Goal: Find specific page/section: Find specific page/section

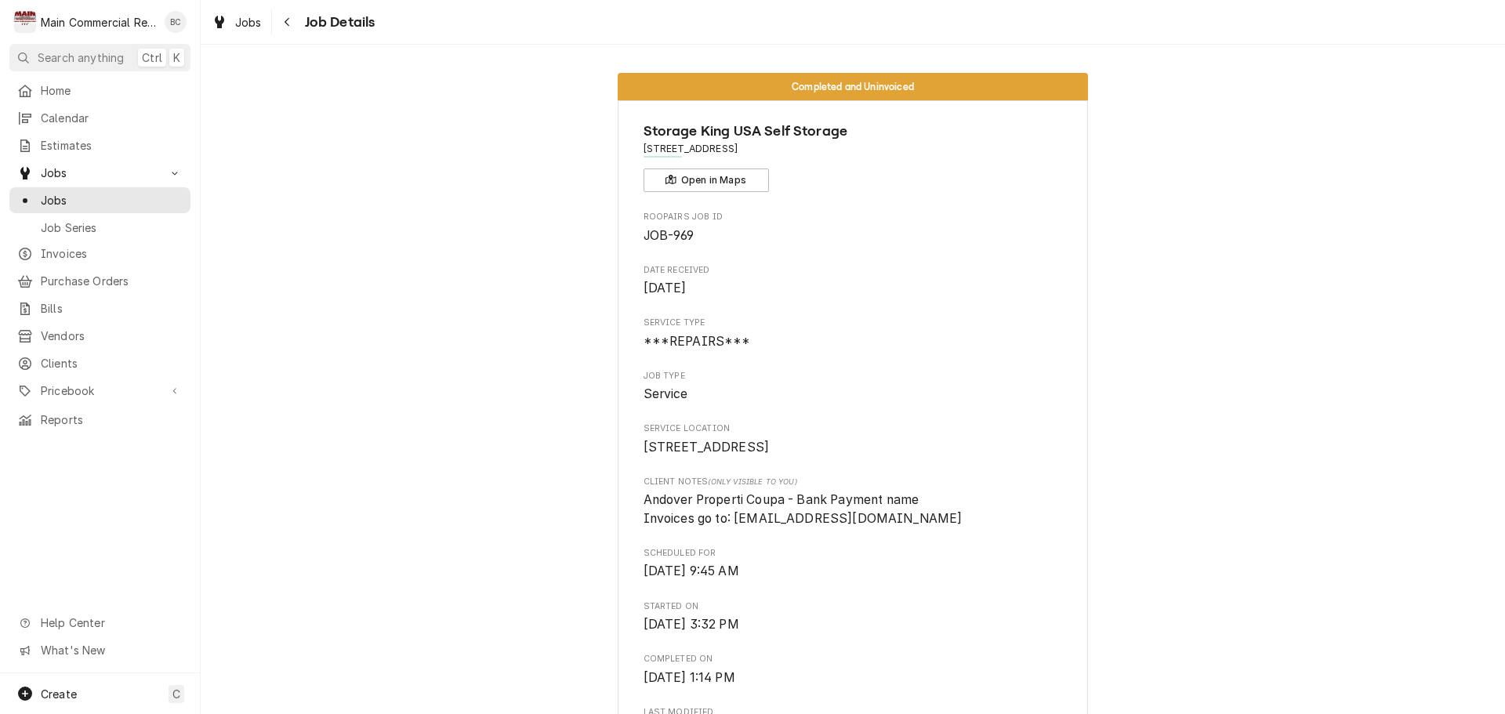
scroll to position [392, 0]
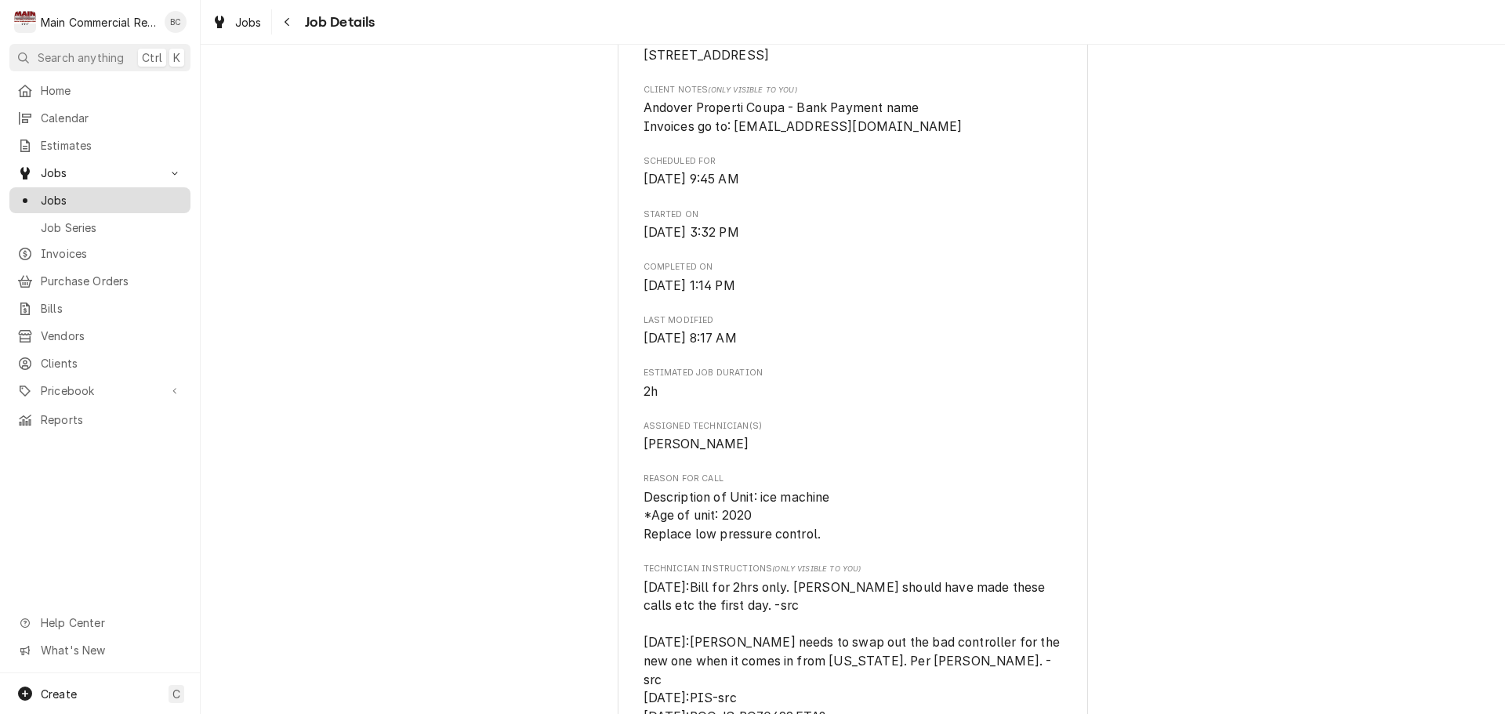
click at [56, 198] on span "Jobs" at bounding box center [112, 200] width 142 height 16
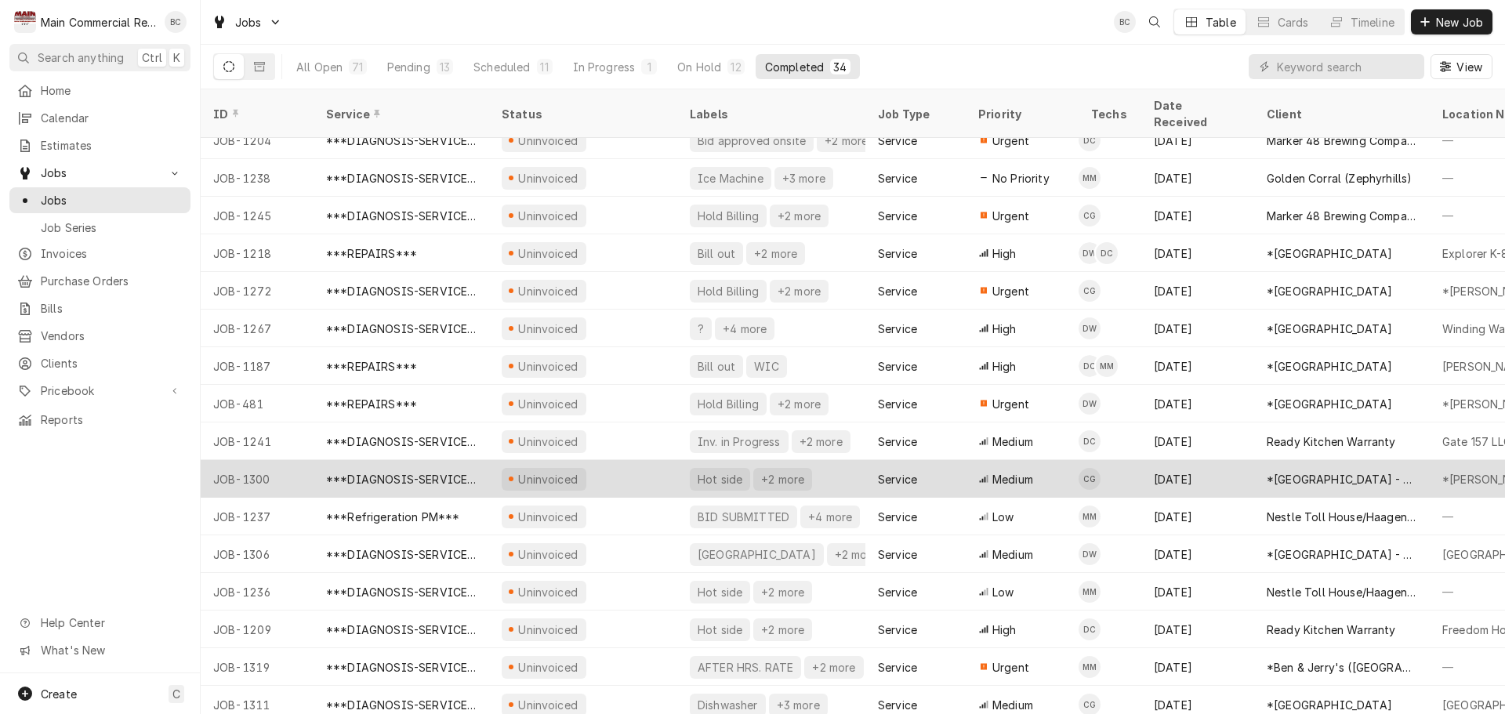
scroll to position [94, 0]
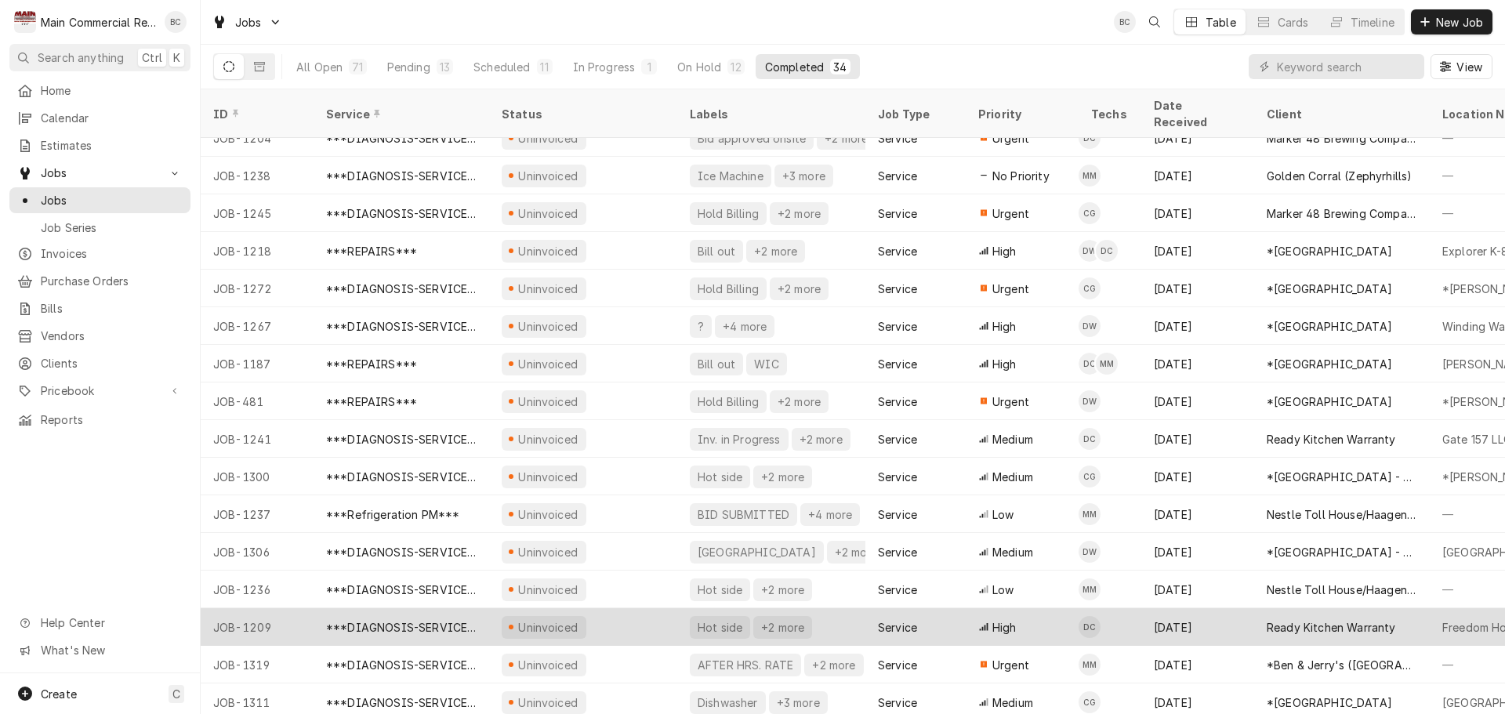
click at [265, 608] on div "JOB-1209" at bounding box center [257, 627] width 113 height 38
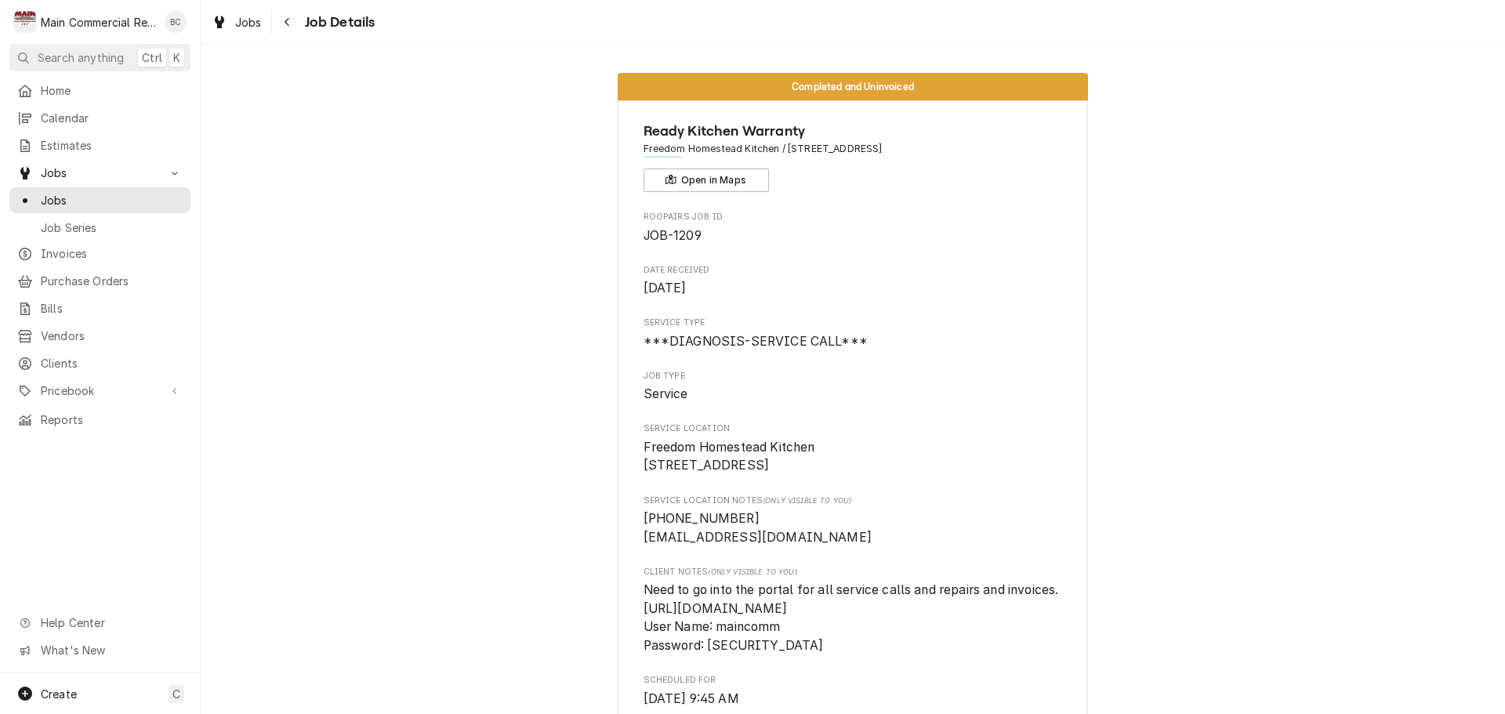
scroll to position [78, 0]
